Goal: Task Accomplishment & Management: Complete application form

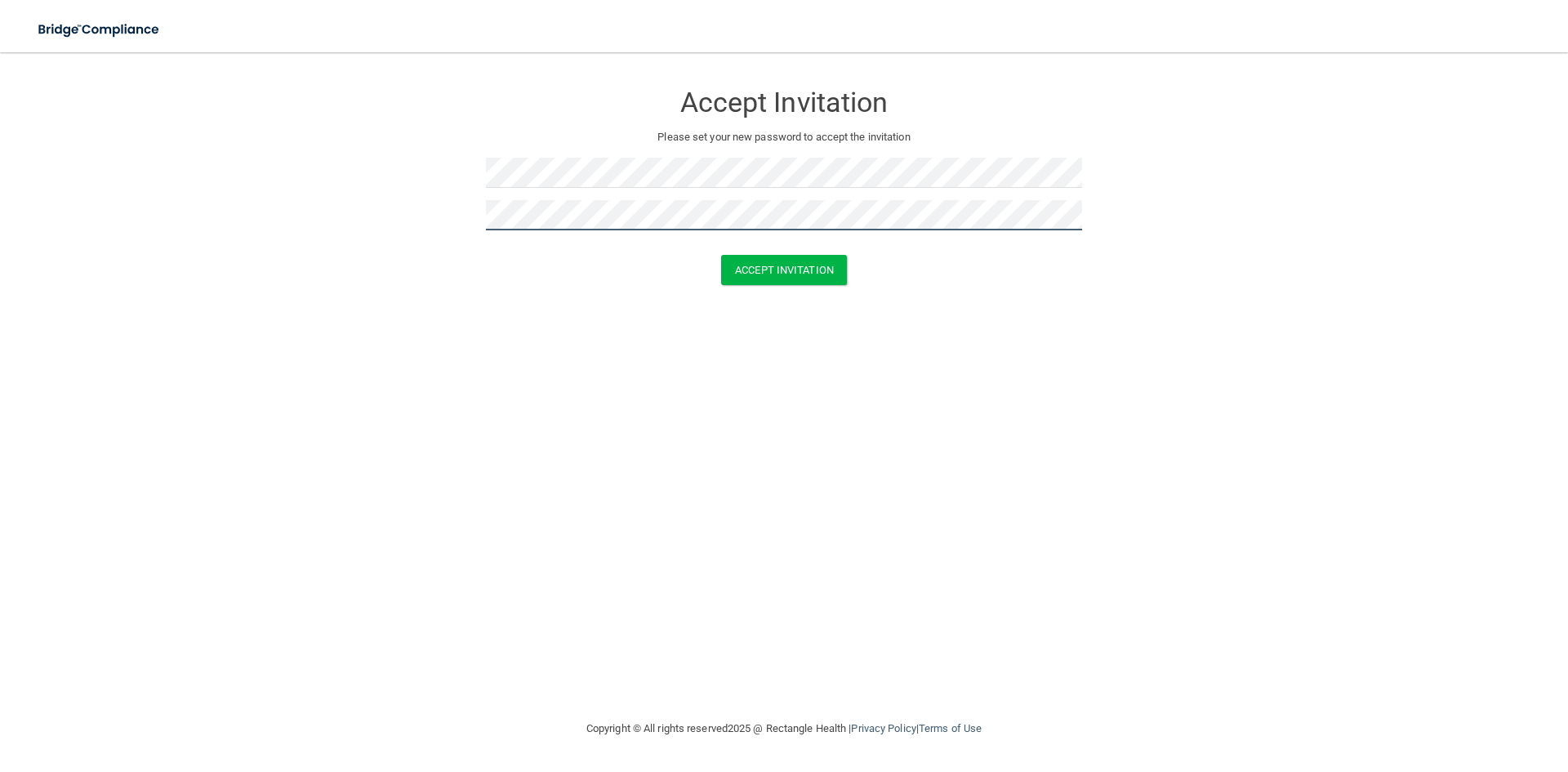
click at [721, 255] on button "Accept Invitation" at bounding box center [784, 270] width 126 height 30
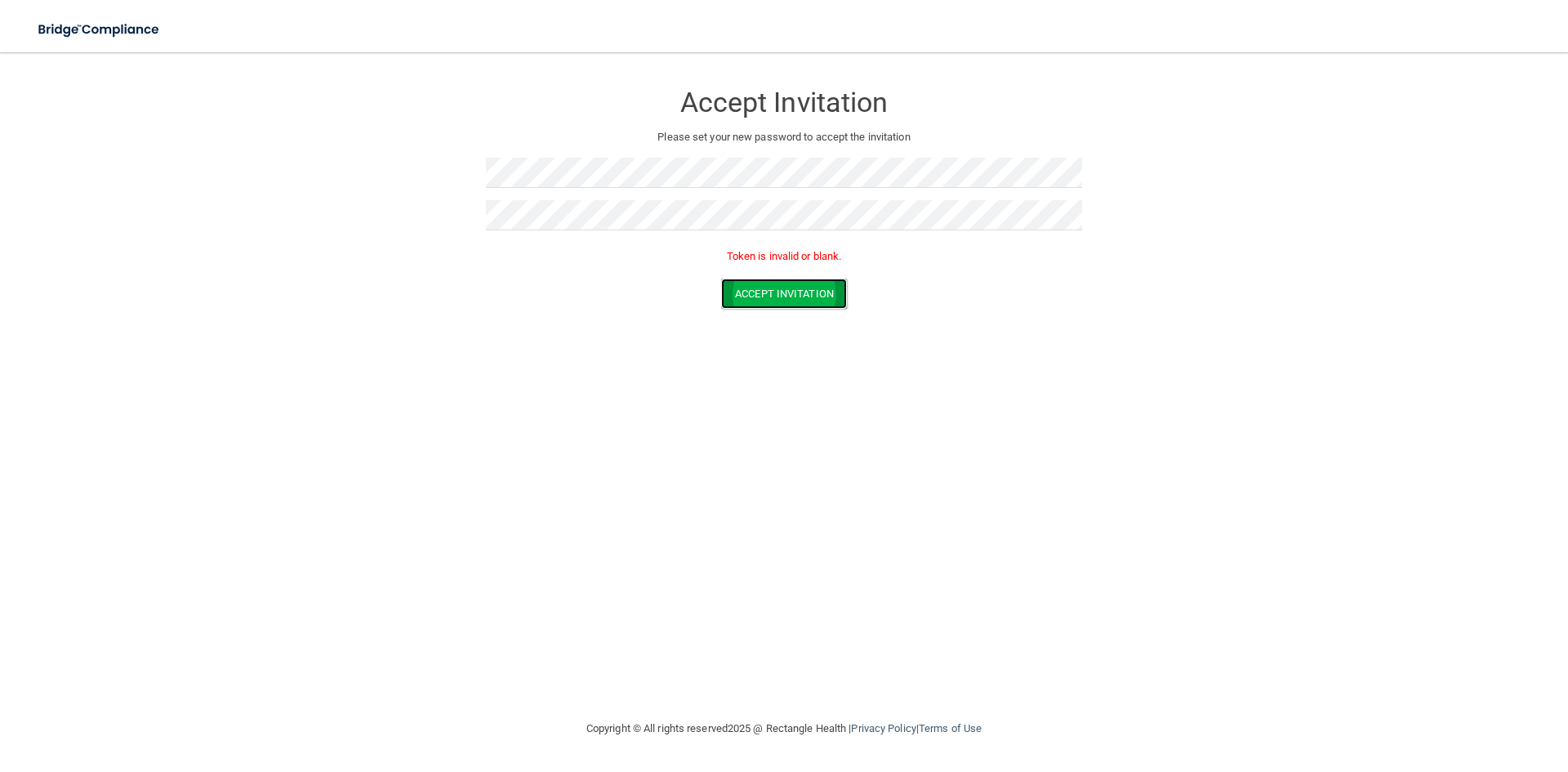
click at [834, 297] on button "Accept Invitation" at bounding box center [784, 294] width 126 height 30
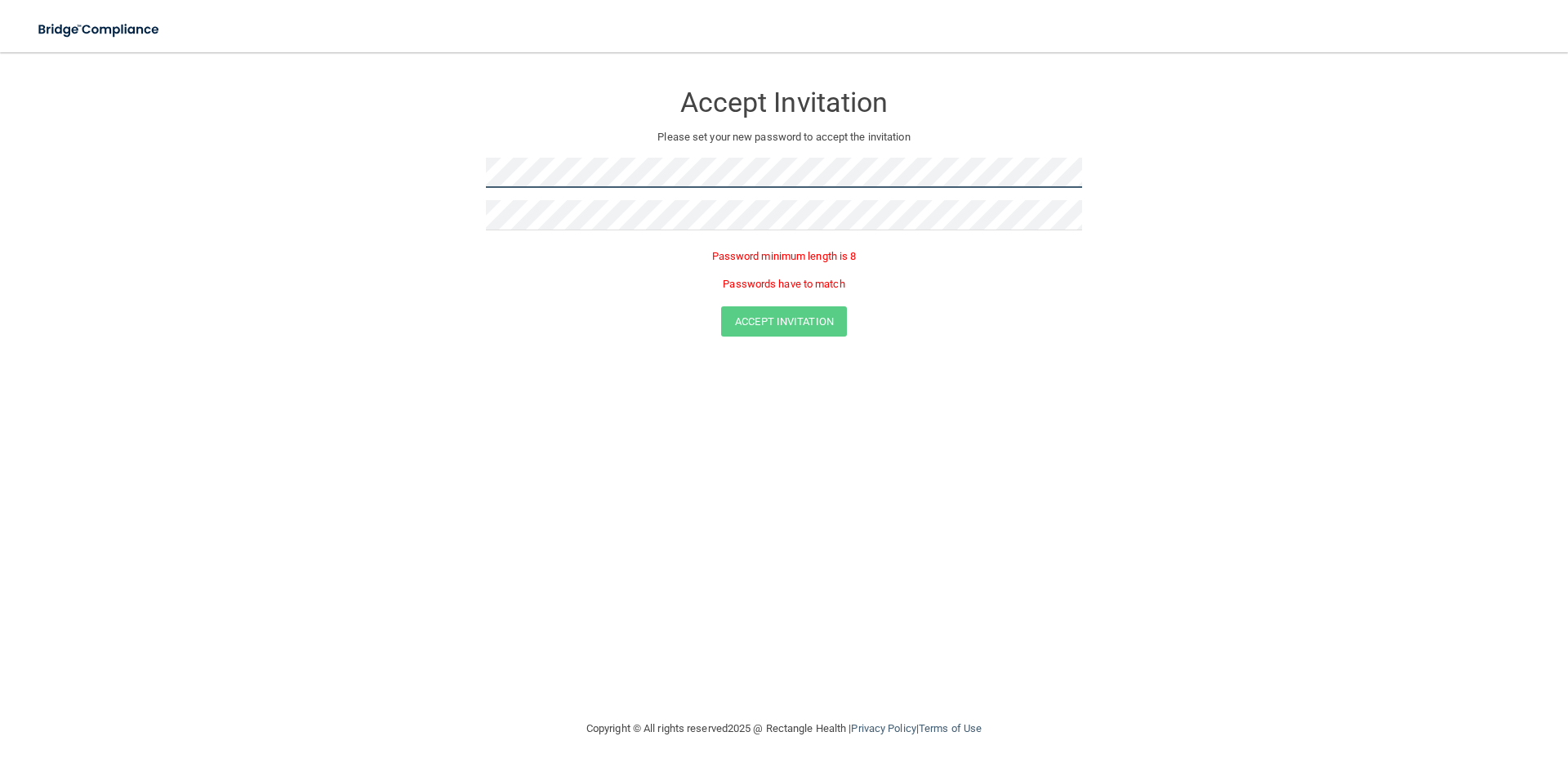
click at [373, 174] on form "Accept Invitation Please set your new password to accept the invitation Passwor…" at bounding box center [784, 212] width 1503 height 288
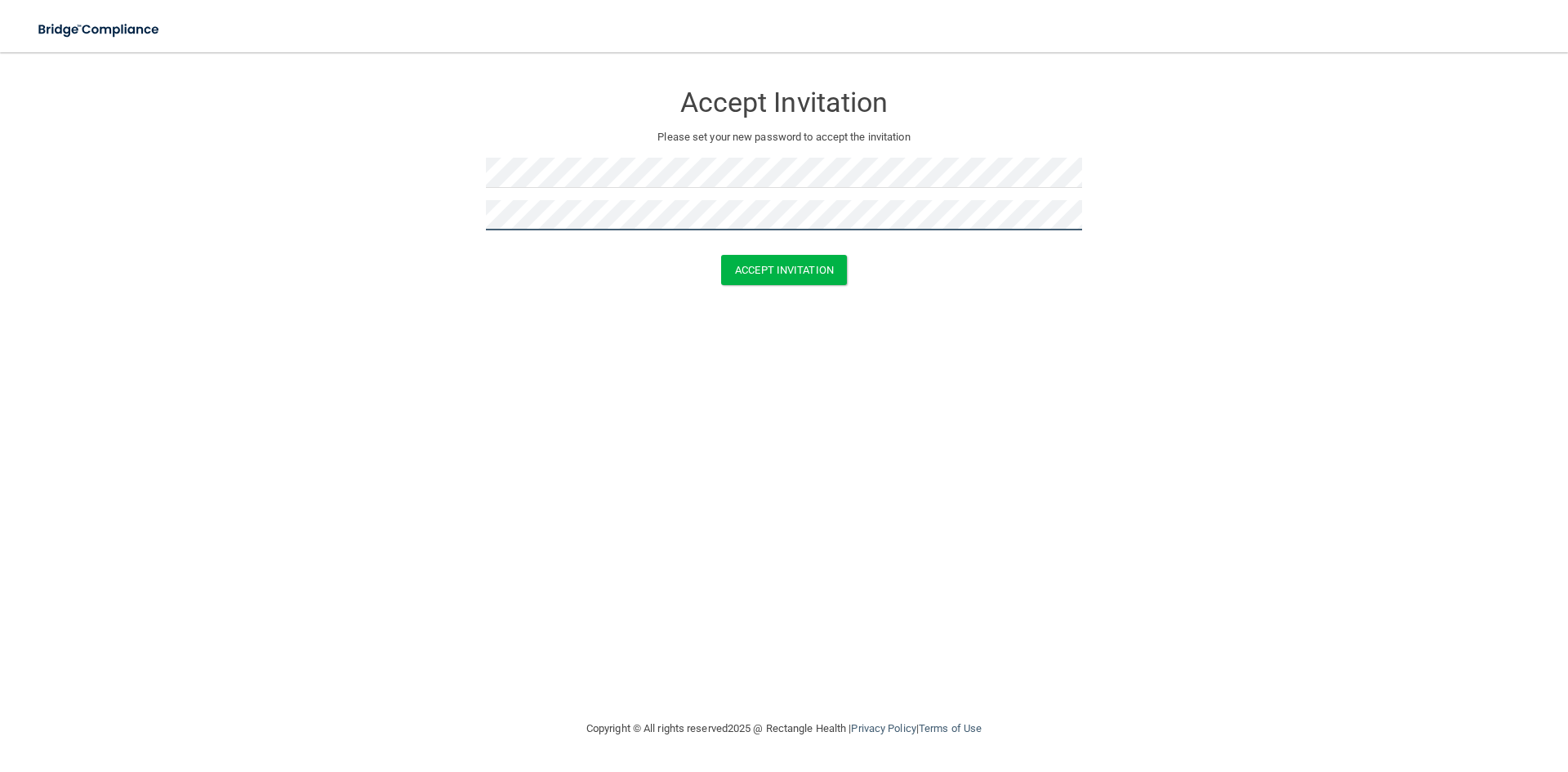
click at [721, 255] on button "Accept Invitation" at bounding box center [784, 270] width 126 height 30
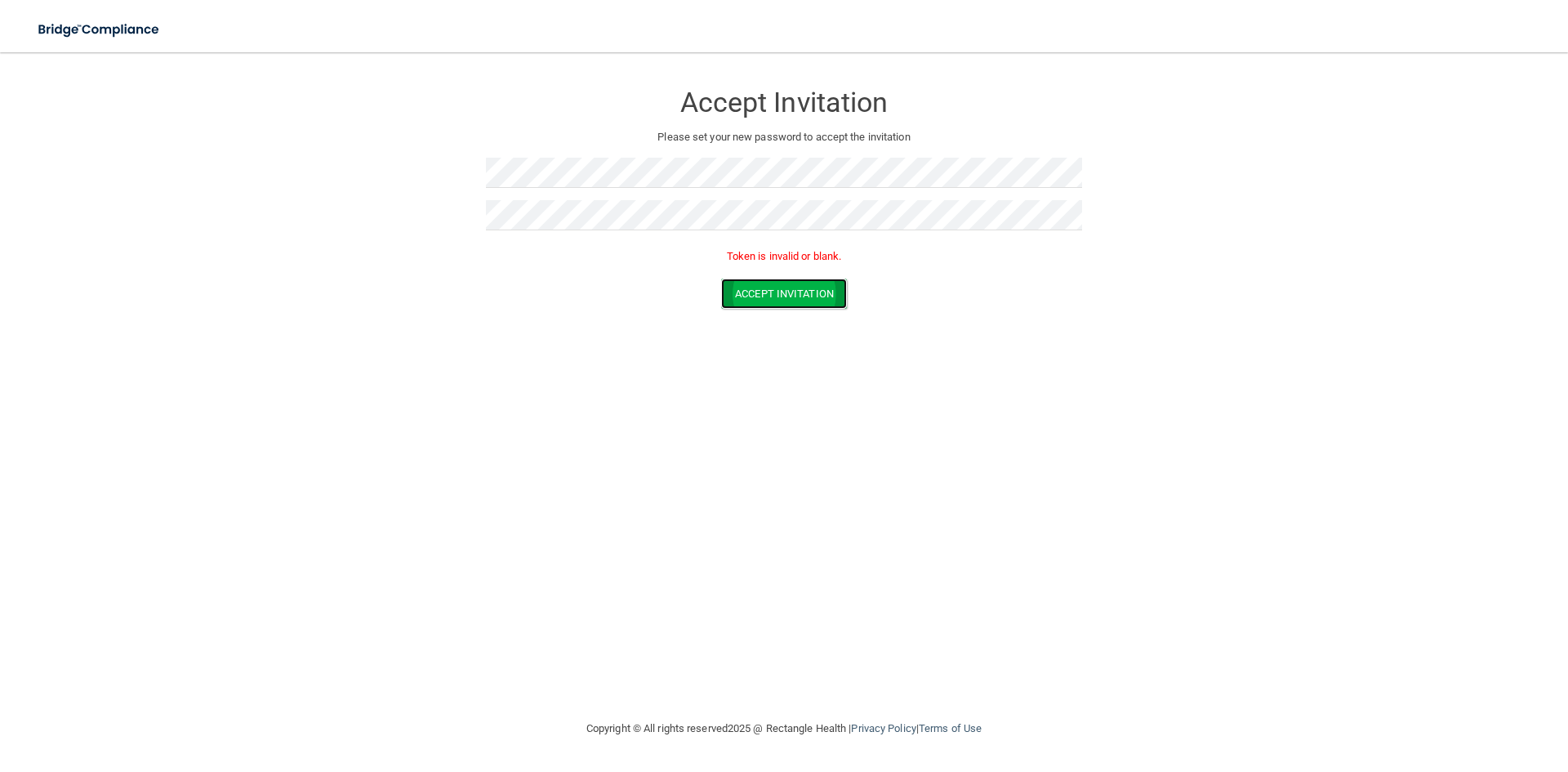
click at [781, 285] on button "Accept Invitation" at bounding box center [784, 294] width 126 height 30
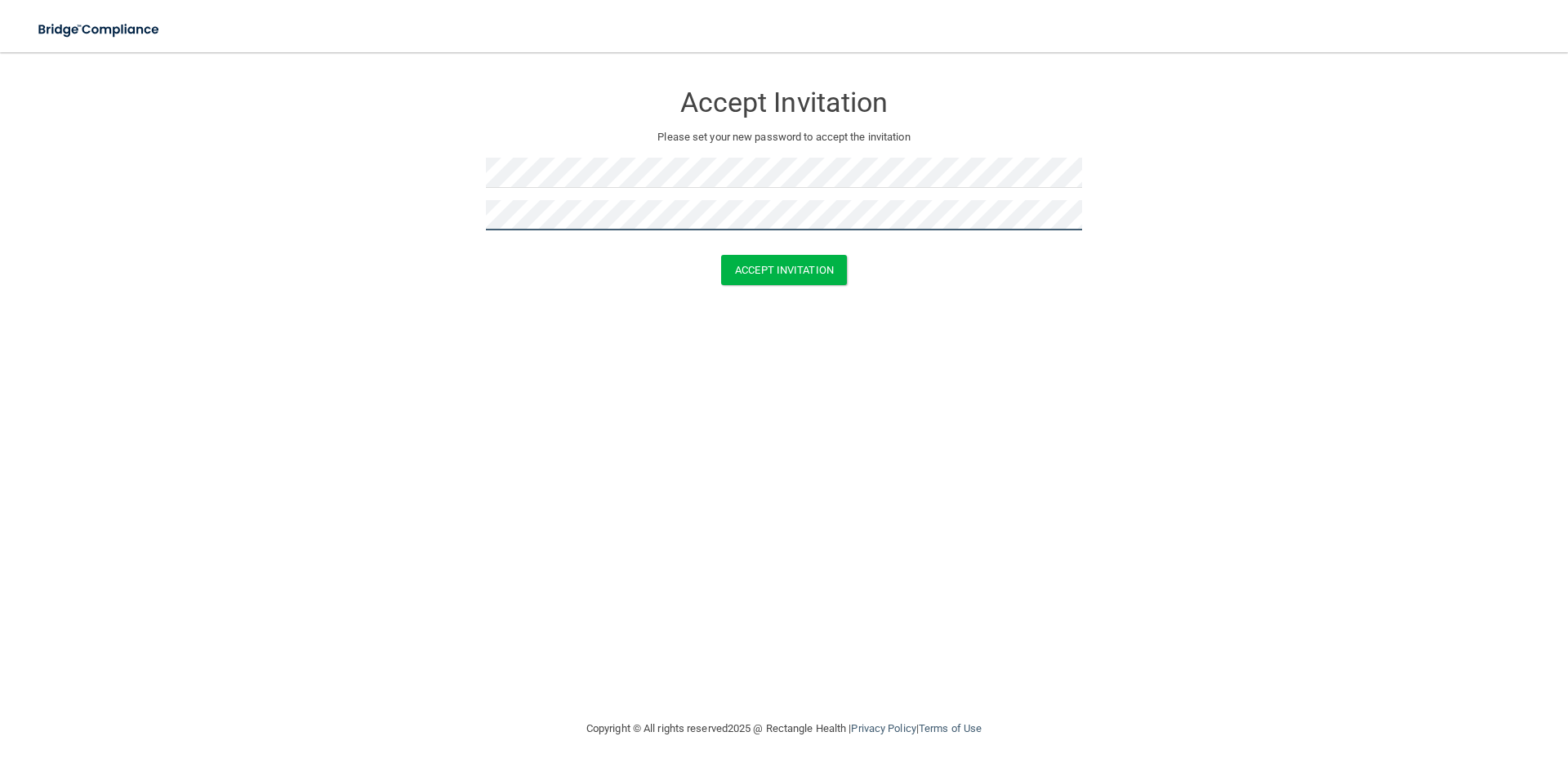
click at [721, 255] on button "Accept Invitation" at bounding box center [784, 270] width 126 height 30
